Goal: Task Accomplishment & Management: Use online tool/utility

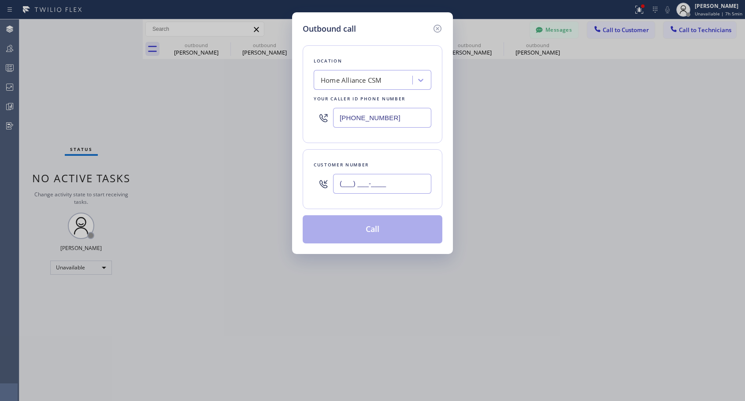
click at [373, 188] on input "(___) ___-____" at bounding box center [382, 184] width 98 height 20
paste input "610) 678-3082"
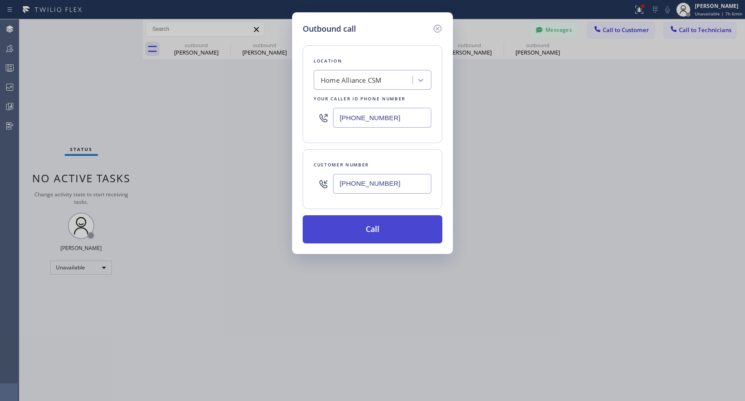
type input "[PHONE_NUMBER]"
click at [379, 228] on button "Call" at bounding box center [373, 229] width 140 height 28
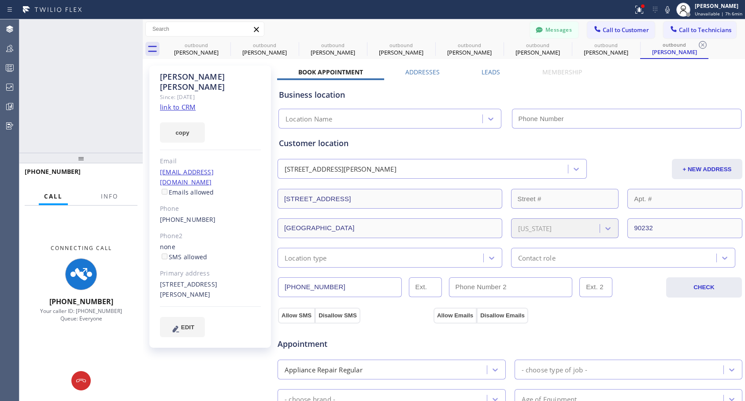
type input "[PHONE_NUMBER]"
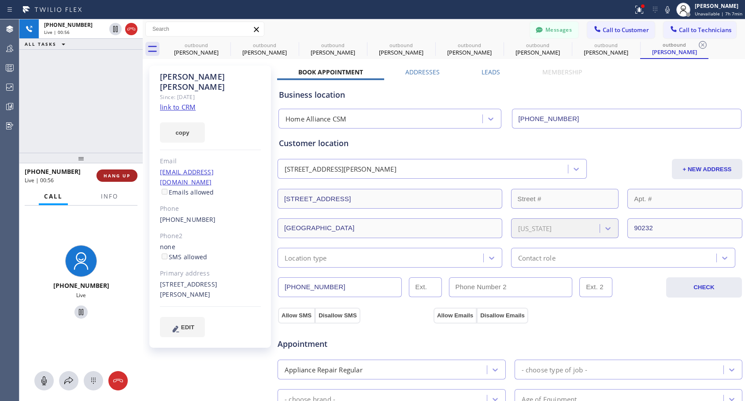
click at [115, 175] on span "HANG UP" at bounding box center [117, 176] width 27 height 6
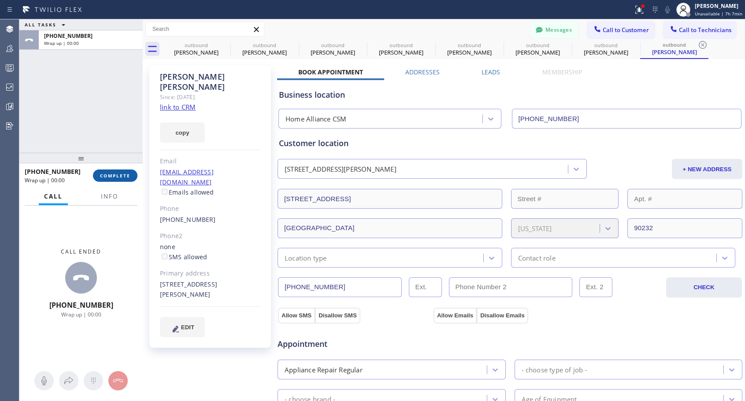
click at [115, 175] on span "COMPLETE" at bounding box center [115, 176] width 30 height 6
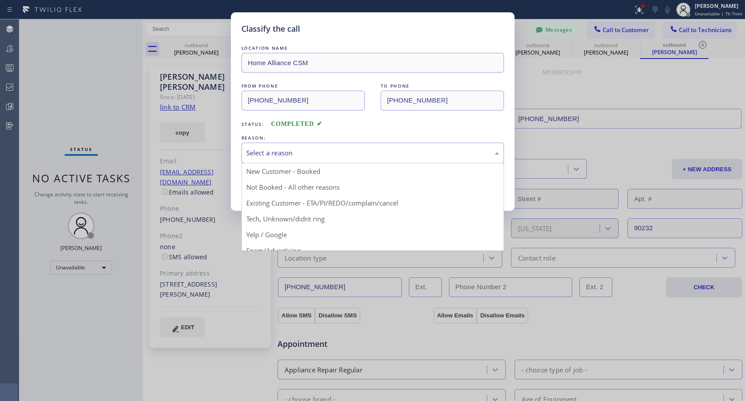
click at [323, 155] on div "Select a reason" at bounding box center [372, 153] width 253 height 10
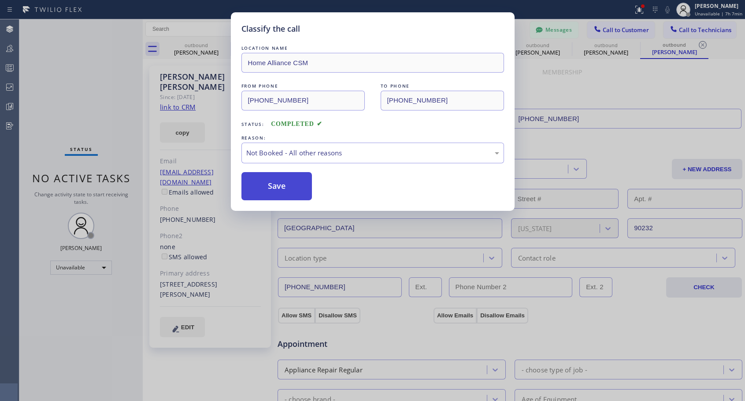
click at [295, 185] on button "Save" at bounding box center [276, 186] width 71 height 28
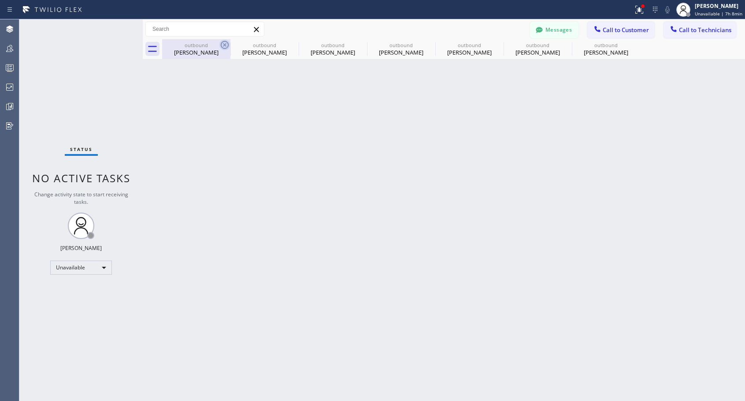
click at [226, 44] on icon at bounding box center [225, 45] width 8 height 8
click at [0, 0] on icon at bounding box center [0, 0] width 0 height 0
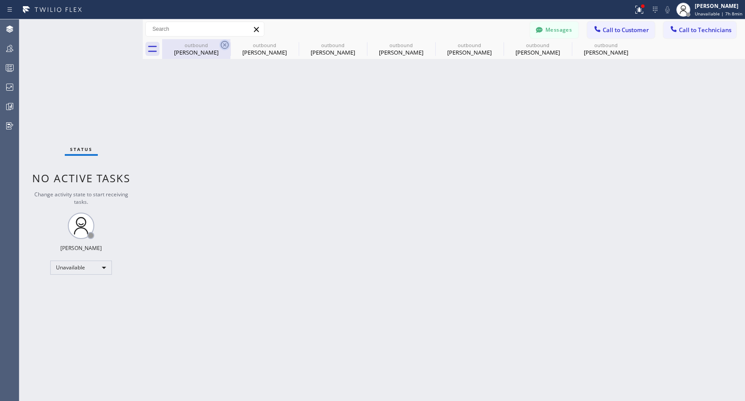
click at [0, 0] on icon at bounding box center [0, 0] width 0 height 0
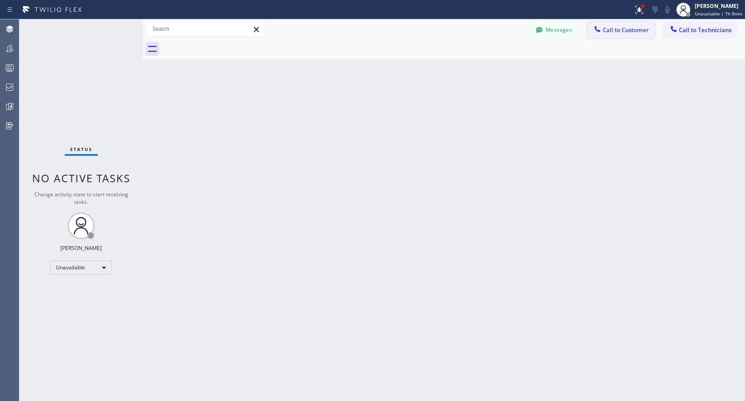
click at [625, 30] on span "Call to Customer" at bounding box center [626, 30] width 46 height 8
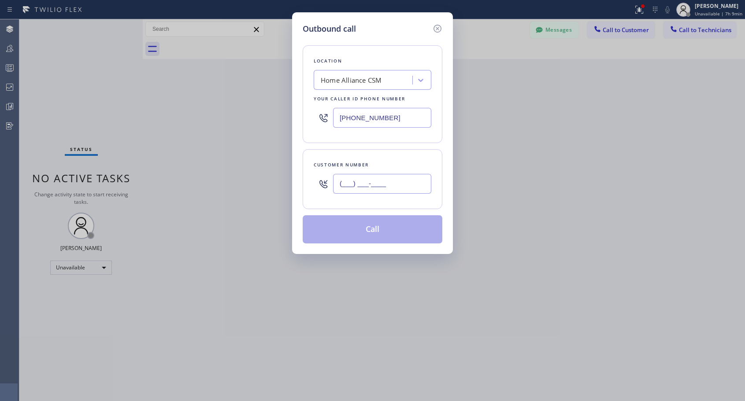
click at [386, 190] on input "(___) ___-____" at bounding box center [382, 184] width 98 height 20
paste input "310) 709-5076"
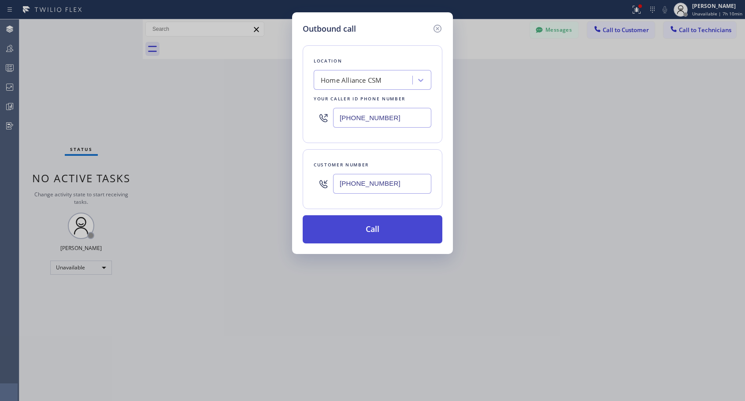
type input "[PHONE_NUMBER]"
click at [374, 227] on button "Call" at bounding box center [373, 229] width 140 height 28
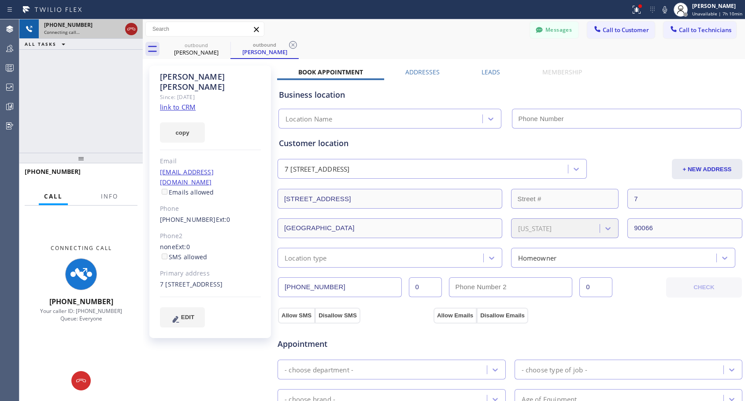
type input "[PHONE_NUMBER]"
click at [128, 31] on icon at bounding box center [131, 29] width 11 height 11
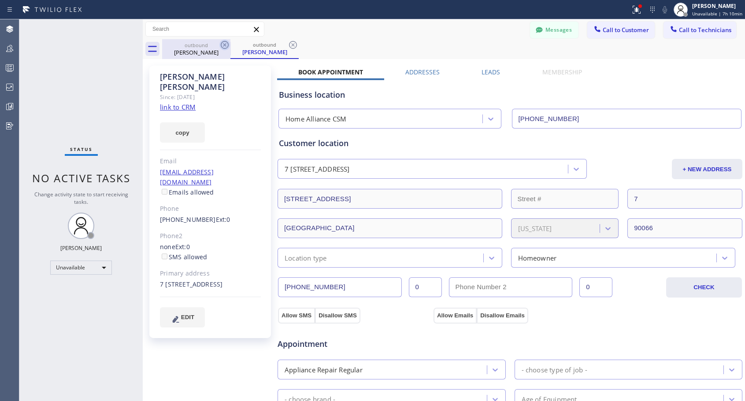
click at [224, 46] on icon at bounding box center [225, 45] width 8 height 8
click at [289, 46] on icon at bounding box center [293, 45] width 8 height 8
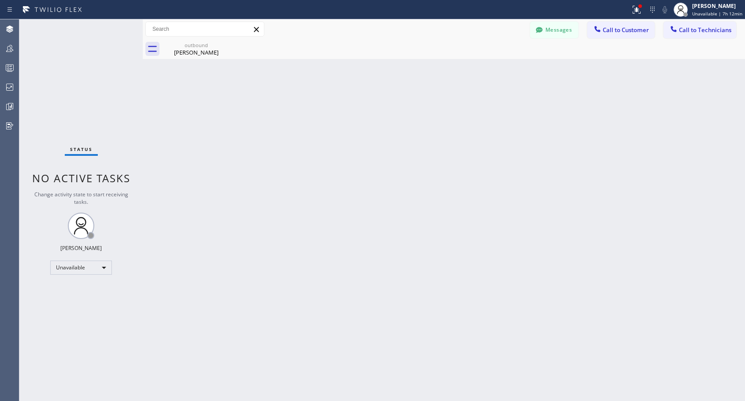
click at [618, 33] on span "Call to Customer" at bounding box center [626, 30] width 46 height 8
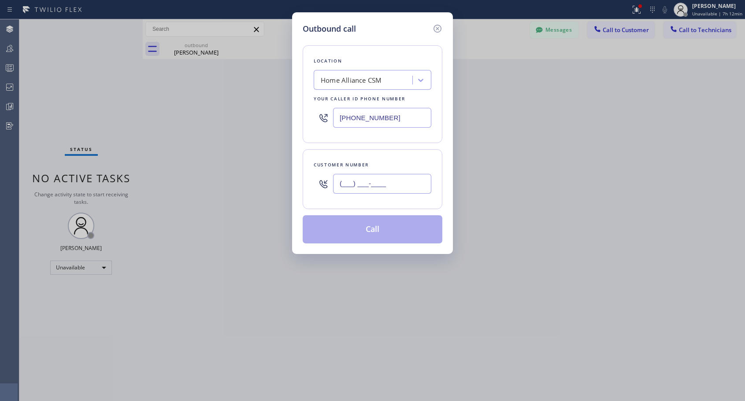
click at [393, 180] on input "(___) ___-____" at bounding box center [382, 184] width 98 height 20
paste input "206) 669-0910"
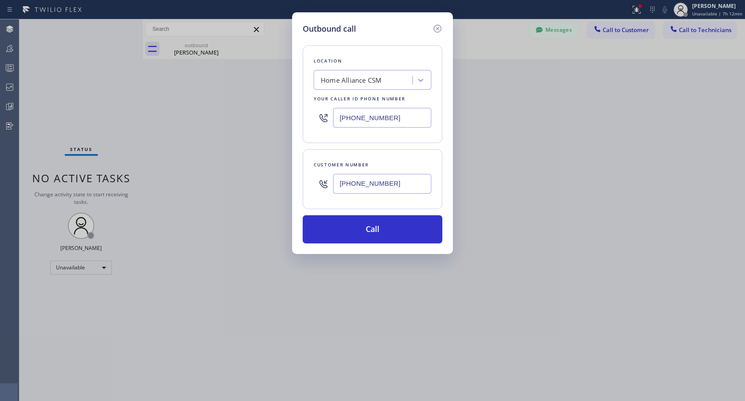
type input "[PHONE_NUMBER]"
click at [356, 231] on button "Call" at bounding box center [373, 229] width 140 height 28
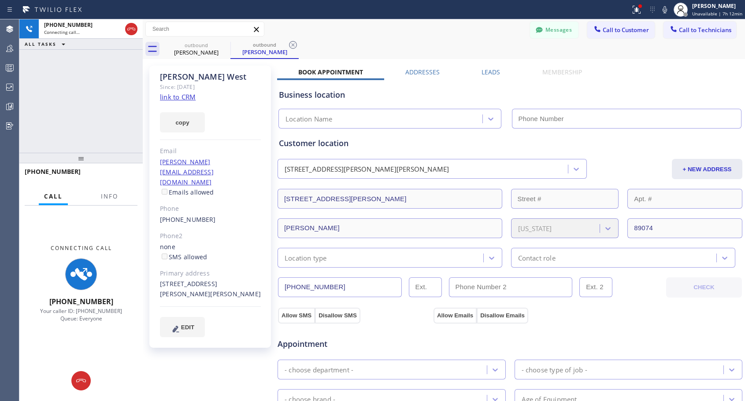
type input "[PHONE_NUMBER]"
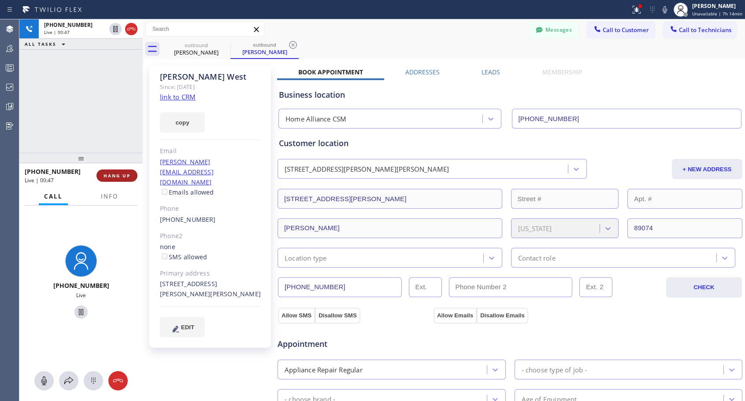
click at [122, 177] on span "HANG UP" at bounding box center [117, 176] width 27 height 6
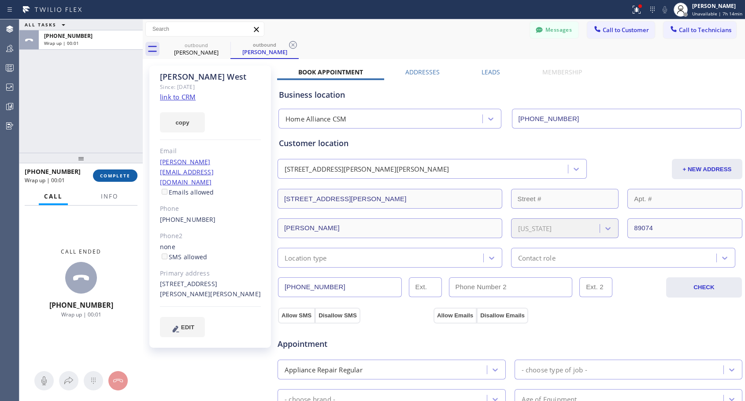
click at [122, 177] on span "COMPLETE" at bounding box center [115, 176] width 30 height 6
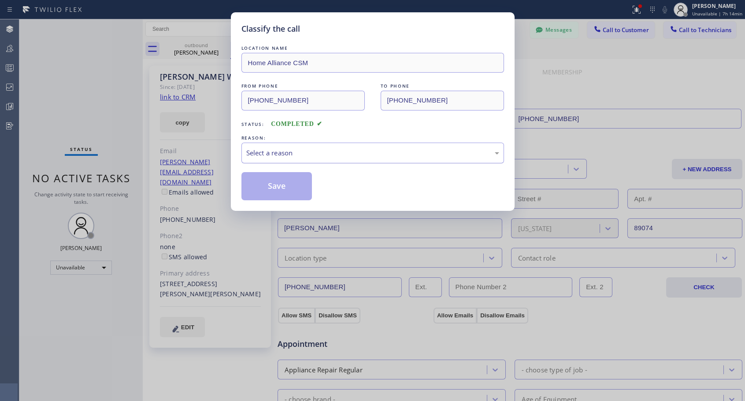
click at [296, 153] on div "Select a reason" at bounding box center [372, 153] width 253 height 10
click at [284, 187] on button "Save" at bounding box center [276, 186] width 71 height 28
